Goal: Task Accomplishment & Management: Complete application form

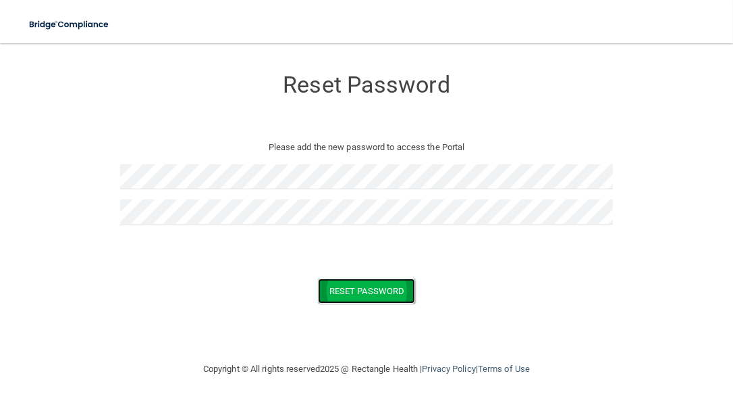
click at [365, 279] on button "Reset Password" at bounding box center [366, 290] width 97 height 25
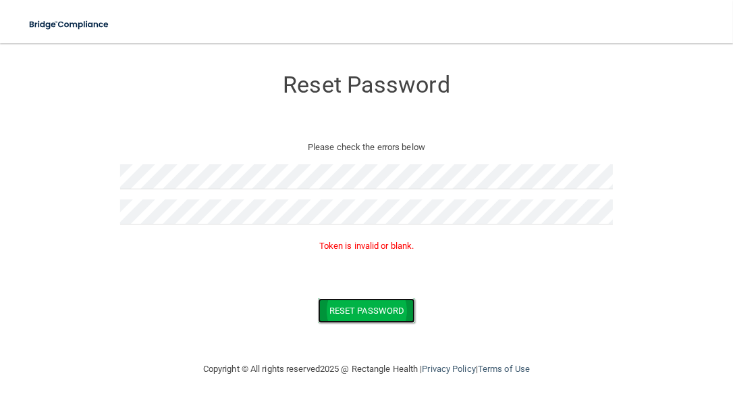
click at [367, 305] on button "Reset Password" at bounding box center [366, 310] width 97 height 25
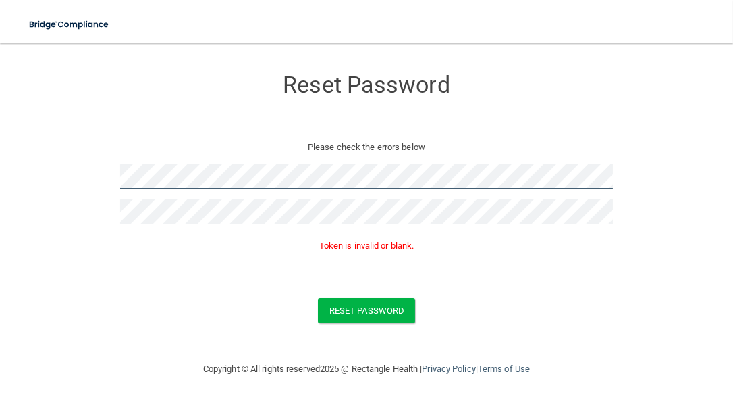
click at [28, 163] on form "Reset Password Please check the errors below Token is invalid or blank. Reset P…" at bounding box center [366, 198] width 679 height 282
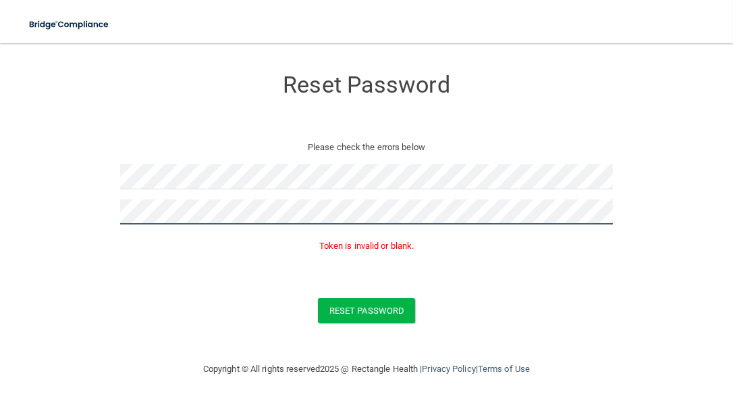
click at [67, 213] on form "Reset Password Please check the errors below Token is invalid or blank. Reset P…" at bounding box center [366, 198] width 679 height 282
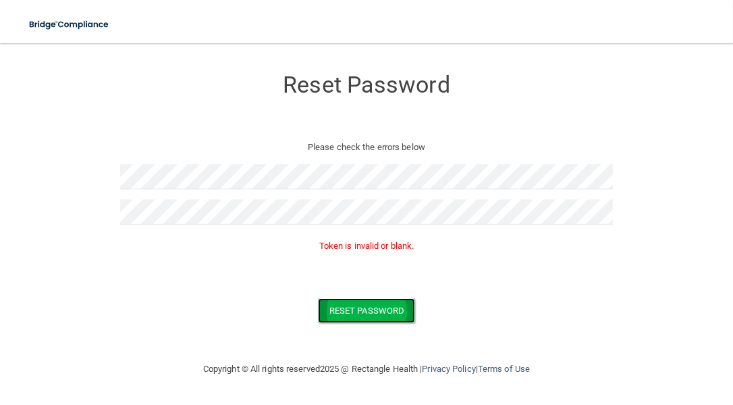
click at [353, 315] on button "Reset Password" at bounding box center [366, 310] width 97 height 25
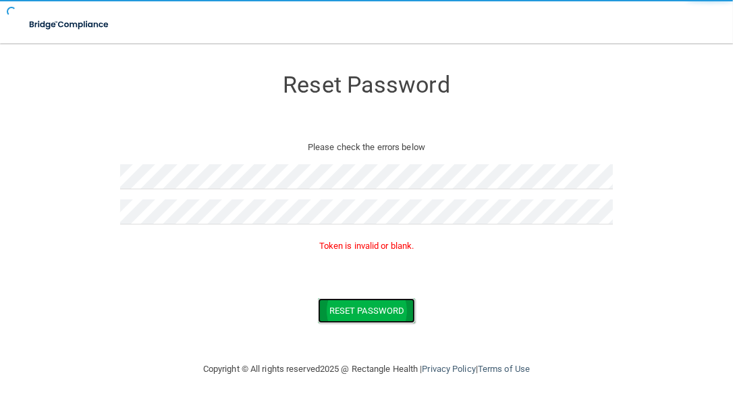
click at [353, 315] on button "Reset Password" at bounding box center [366, 310] width 97 height 25
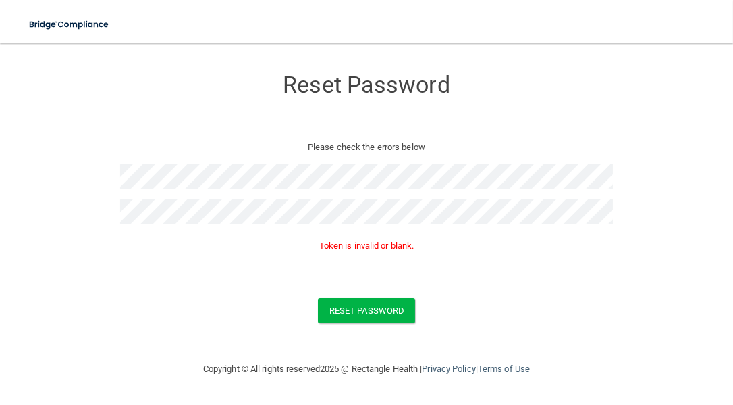
click at [375, 249] on p "Token is invalid or blank." at bounding box center [366, 246] width 493 height 16
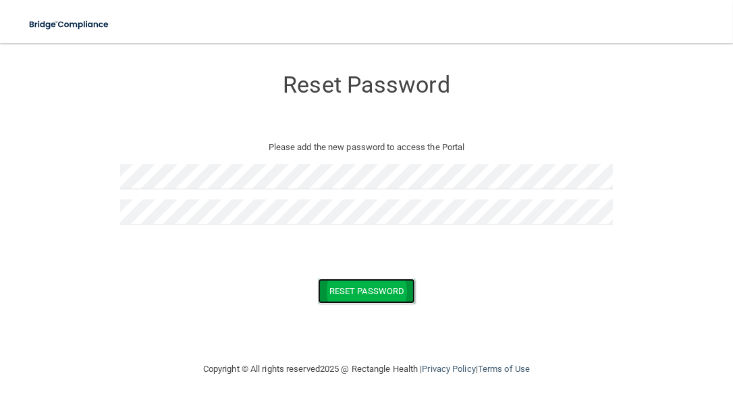
click at [353, 283] on button "Reset Password" at bounding box center [366, 290] width 97 height 25
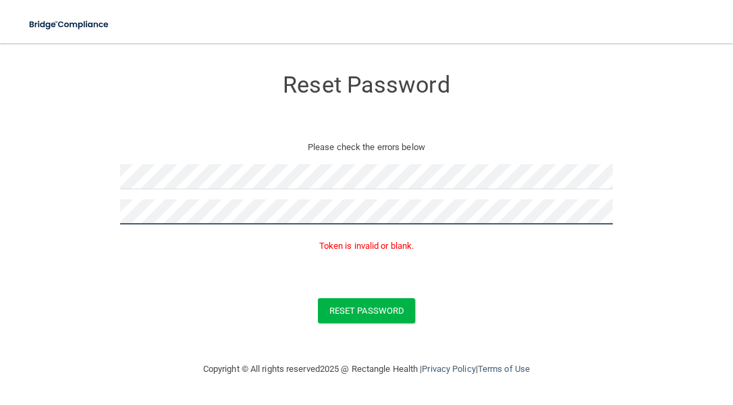
click at [51, 216] on form "Reset Password Please check the errors below Token is invalid or blank. Reset P…" at bounding box center [366, 198] width 679 height 282
click at [372, 245] on p "Token is invalid or blank." at bounding box center [366, 246] width 493 height 16
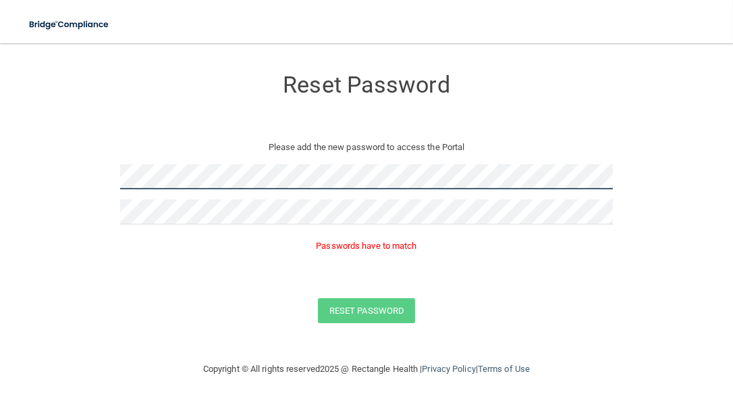
click at [50, 178] on form "Reset Password Please add the new password to access the Portal Passwords have …" at bounding box center [366, 198] width 679 height 282
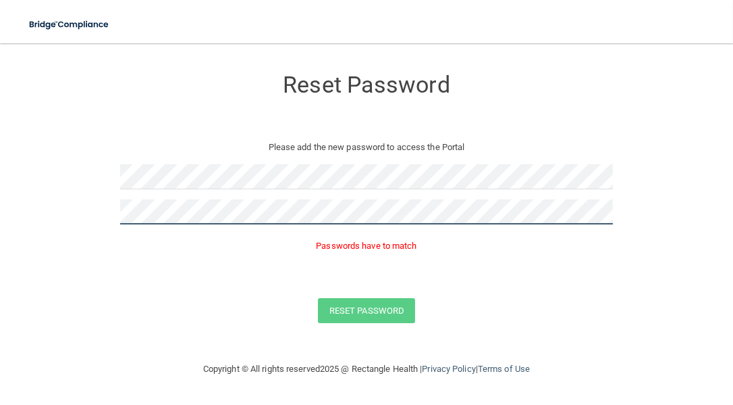
click at [91, 205] on form "Reset Password Please add the new password to access the Portal Passwords have …" at bounding box center [366, 198] width 679 height 282
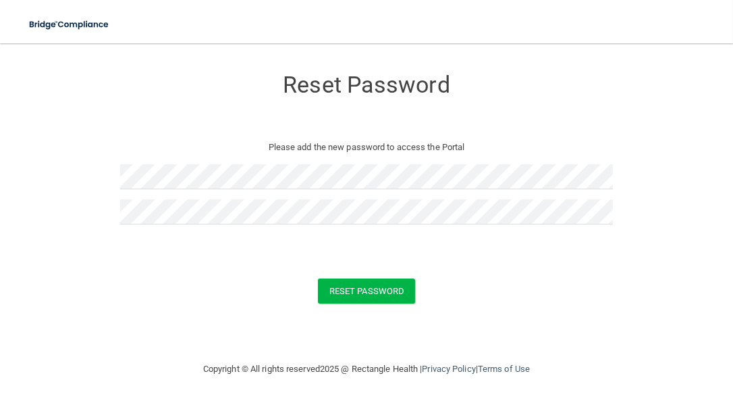
click at [91, 205] on form "Reset Password Please add the new password to access the Portal Reset Password …" at bounding box center [366, 188] width 679 height 263
click at [350, 297] on button "Reset Password" at bounding box center [366, 290] width 97 height 25
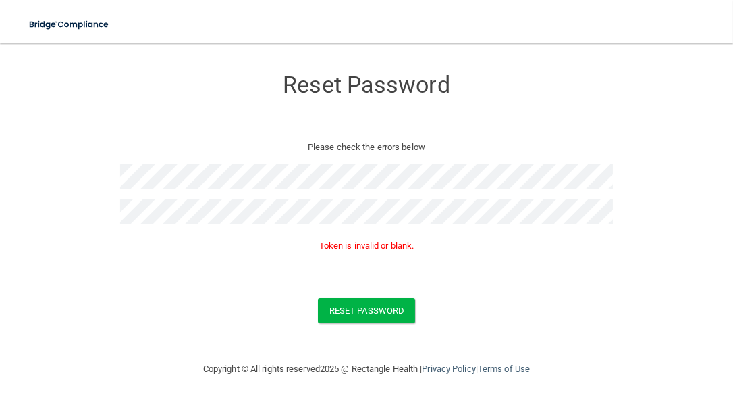
click at [361, 245] on p "Token is invalid or blank." at bounding box center [366, 246] width 493 height 16
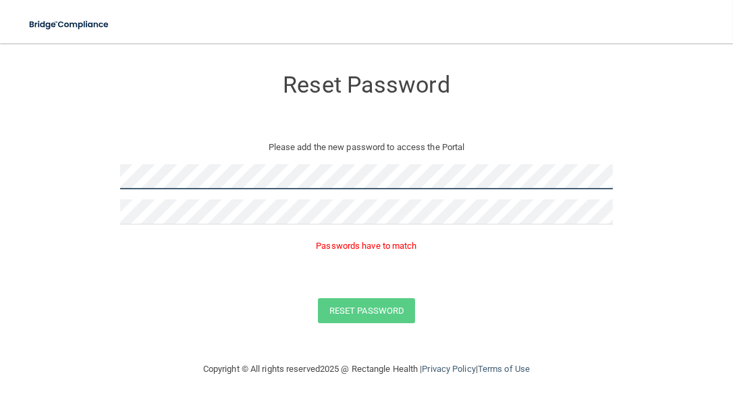
click at [62, 181] on form "Reset Password Please add the new password to access the Portal Passwords have …" at bounding box center [366, 198] width 679 height 282
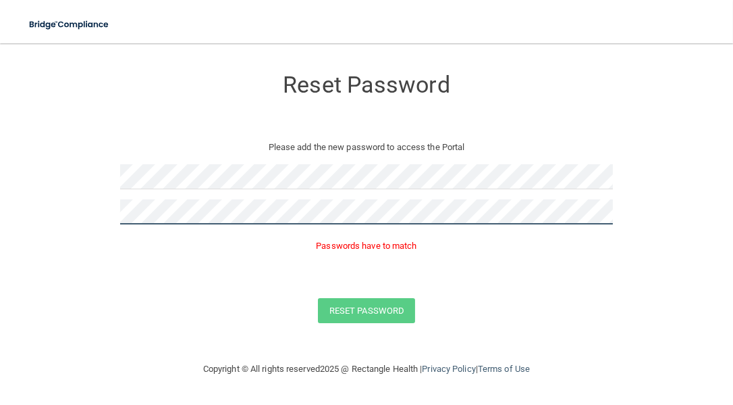
click at [36, 205] on form "Reset Password Please add the new password to access the Portal Passwords have …" at bounding box center [366, 198] width 679 height 282
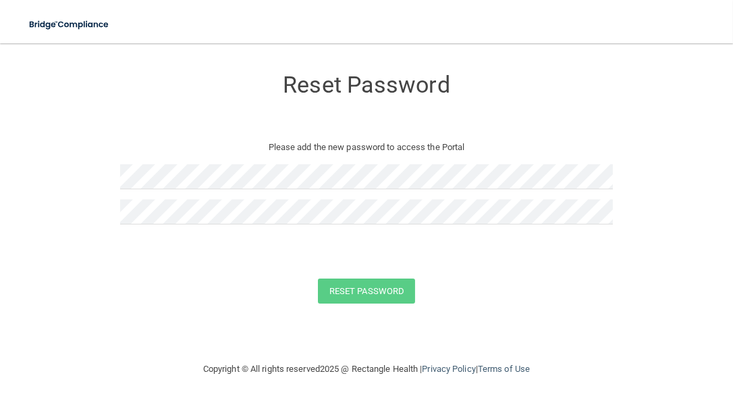
drag, startPoint x: 184, startPoint y: 198, endPoint x: 367, endPoint y: 150, distance: 189.2
click at [367, 150] on p "Please add the new password to access the Portal" at bounding box center [366, 147] width 473 height 16
click at [342, 293] on button "Reset Password" at bounding box center [366, 290] width 97 height 25
